Goal: Check status: Check status

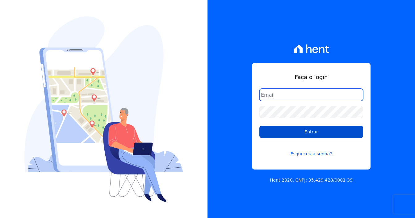
type input "[EMAIL_ADDRESS][DOMAIN_NAME]"
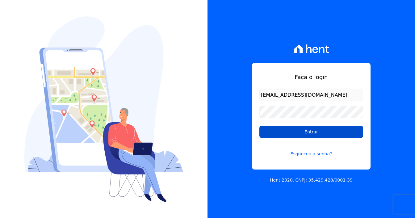
click at [297, 127] on input "Entrar" at bounding box center [311, 132] width 104 height 12
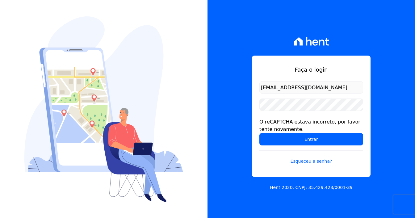
click at [304, 83] on input "[EMAIL_ADDRESS][DOMAIN_NAME]" at bounding box center [311, 87] width 104 height 12
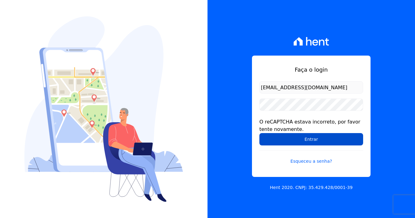
click at [298, 139] on input "Entrar" at bounding box center [311, 139] width 104 height 12
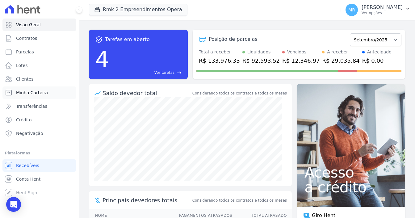
click at [45, 93] on link "Minha Carteira" at bounding box center [39, 92] width 74 height 12
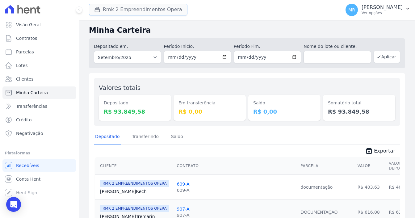
click at [153, 11] on button "Rmk 2 Empreendimentos Opera" at bounding box center [138, 10] width 99 height 12
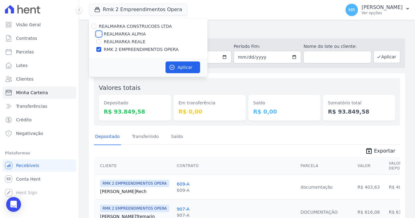
click at [98, 35] on input "REALMARKA ALPHA" at bounding box center [98, 34] width 5 height 5
checkbox input "true"
click at [99, 49] on input "RMK 2 EMPREENDIMENTOS OPERA" at bounding box center [98, 49] width 5 height 5
checkbox input "false"
drag, startPoint x: 179, startPoint y: 69, endPoint x: 118, endPoint y: 94, distance: 65.8
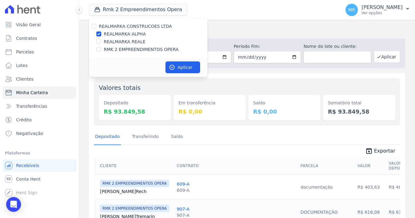
click at [179, 69] on button "Aplicar" at bounding box center [183, 67] width 35 height 12
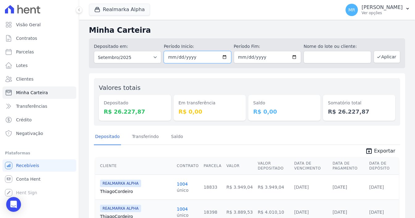
click at [225, 58] on input "2025-09-01" at bounding box center [197, 57] width 67 height 12
type input "2025-04-01"
click at [291, 57] on input "2025-09-30" at bounding box center [267, 57] width 67 height 12
type input "2025-04-30"
click at [379, 56] on button "Aplicar" at bounding box center [387, 57] width 27 height 12
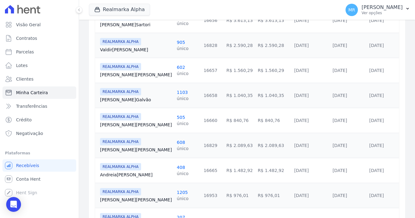
scroll to position [185, 0]
